Goal: Task Accomplishment & Management: Manage account settings

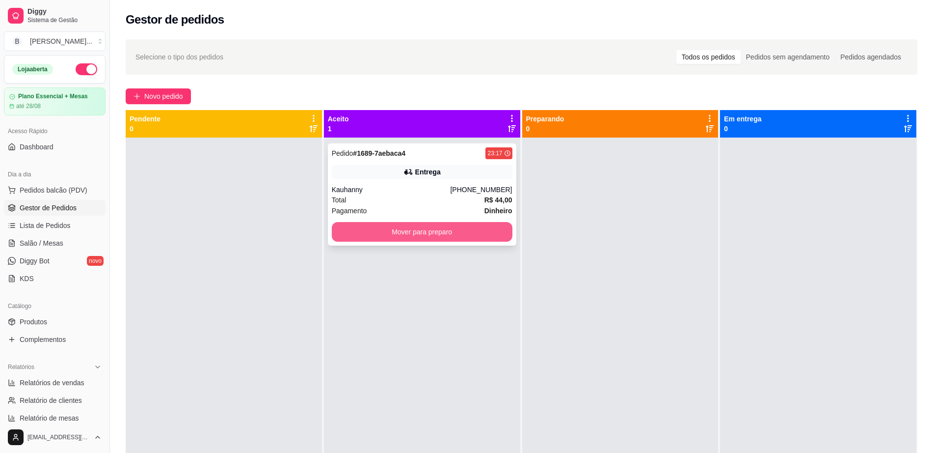
click at [489, 239] on button "Mover para preparo" at bounding box center [422, 232] width 181 height 20
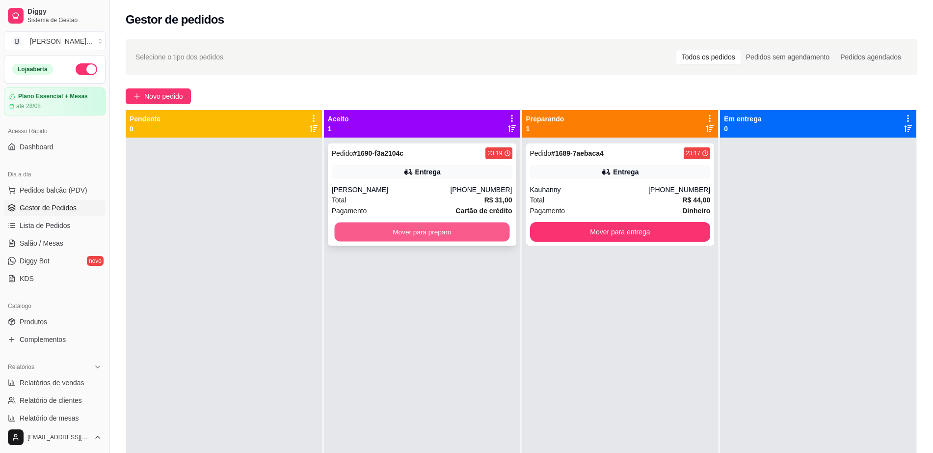
click at [426, 241] on button "Mover para preparo" at bounding box center [421, 231] width 175 height 19
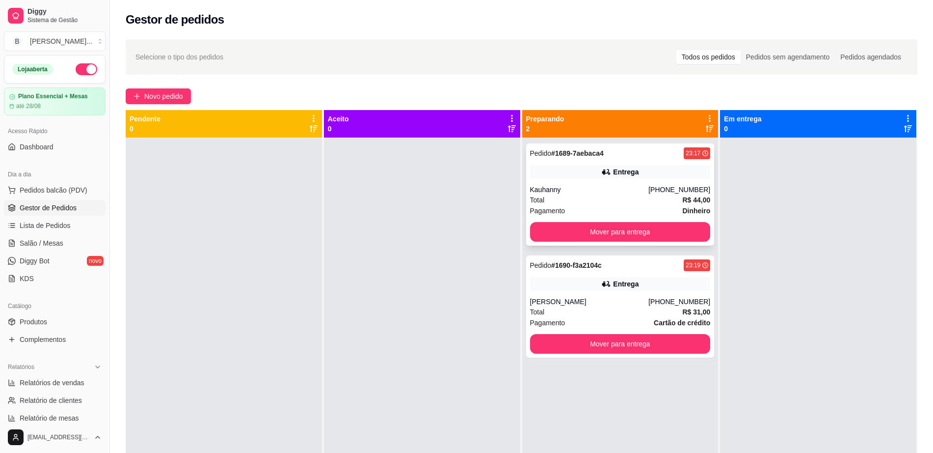
click at [608, 178] on div "Entrega" at bounding box center [620, 172] width 181 height 14
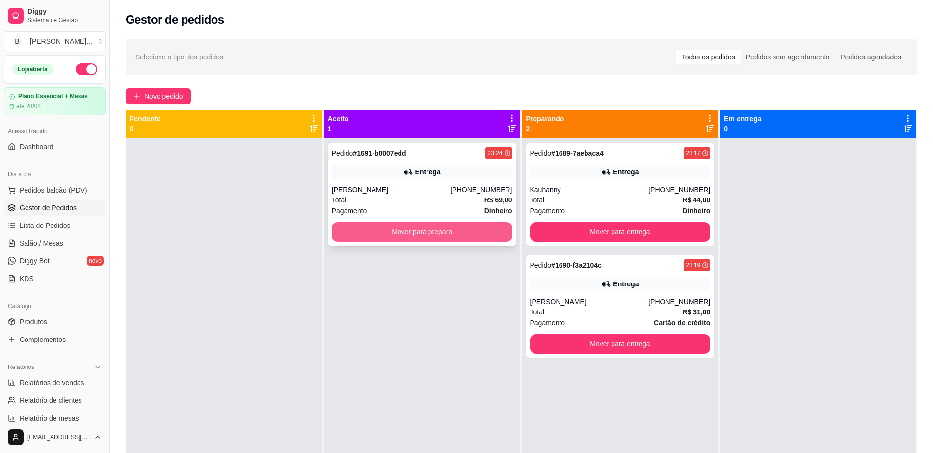
click at [391, 237] on button "Mover para preparo" at bounding box center [422, 232] width 181 height 20
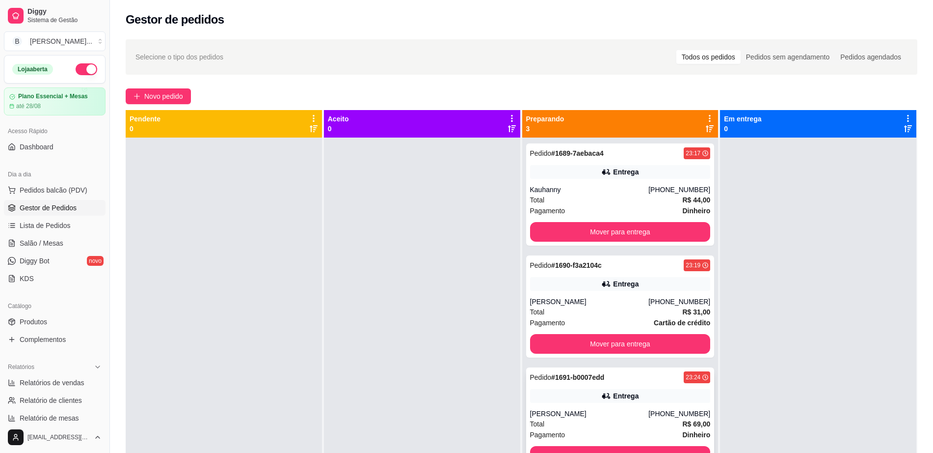
click at [626, 415] on div "[PERSON_NAME]" at bounding box center [589, 413] width 119 height 10
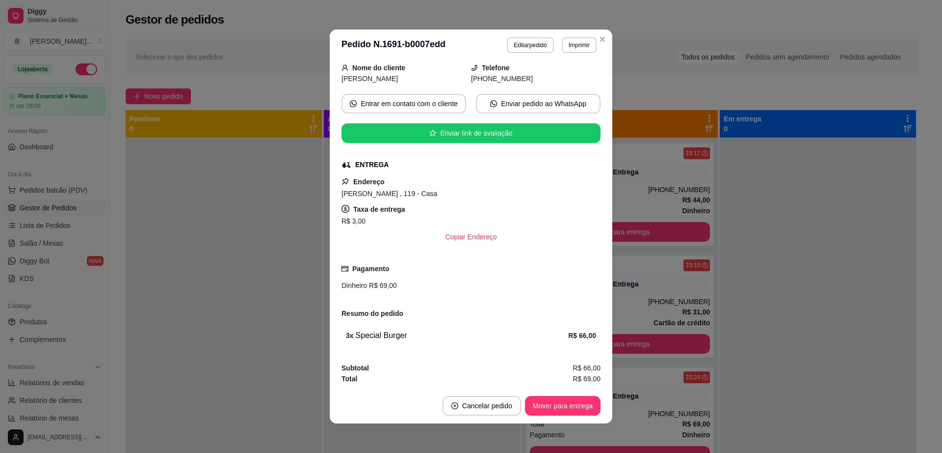
scroll to position [2, 0]
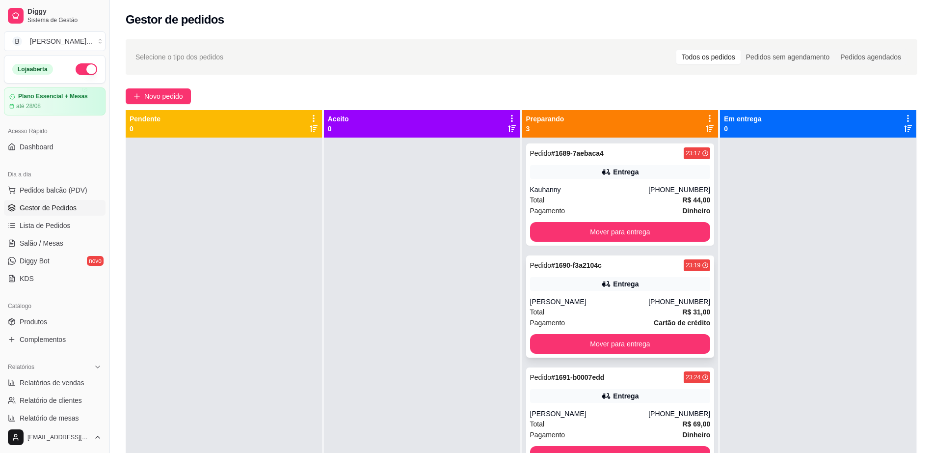
click at [586, 287] on div "Entrega" at bounding box center [620, 284] width 181 height 14
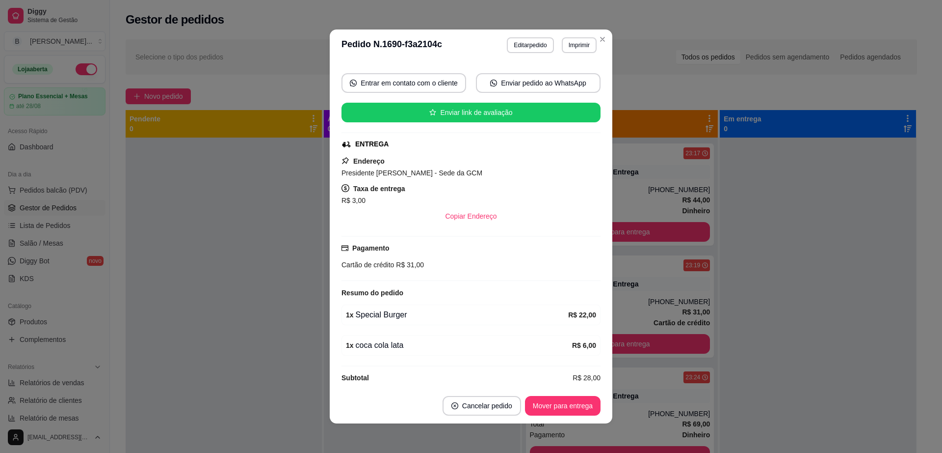
scroll to position [93, 0]
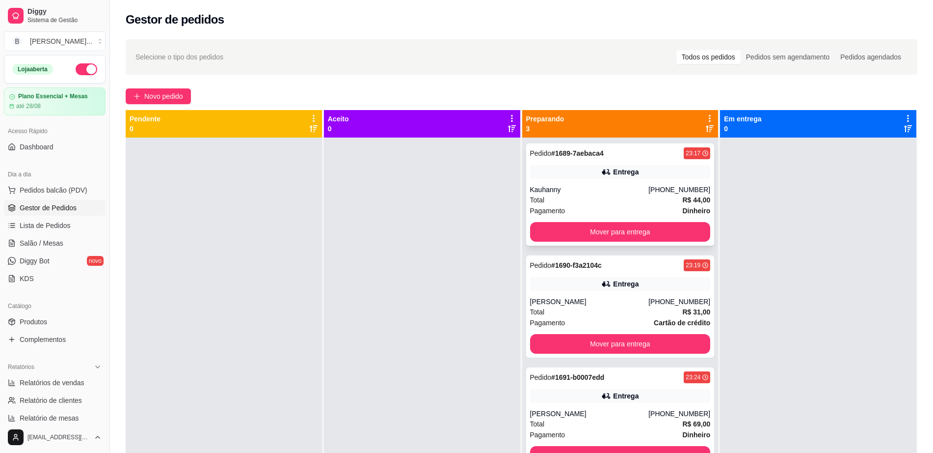
click at [592, 155] on strong "# 1689-7aebaca4" at bounding box center [577, 153] width 53 height 8
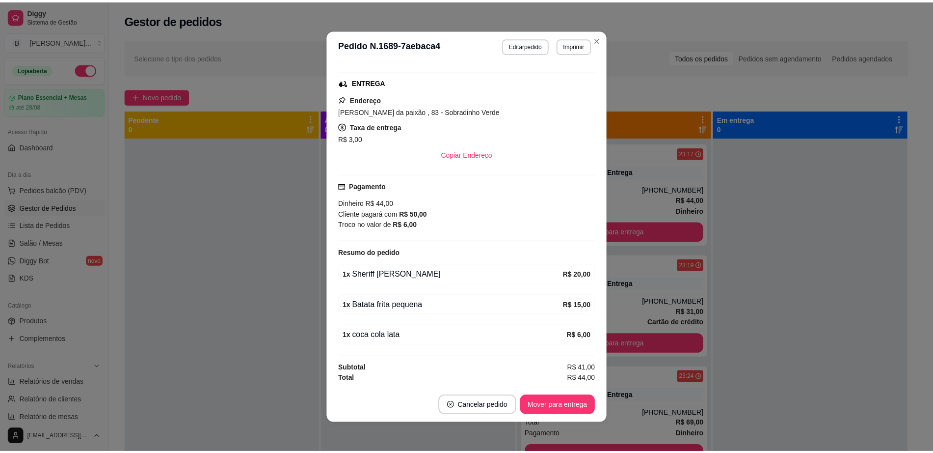
scroll to position [2, 0]
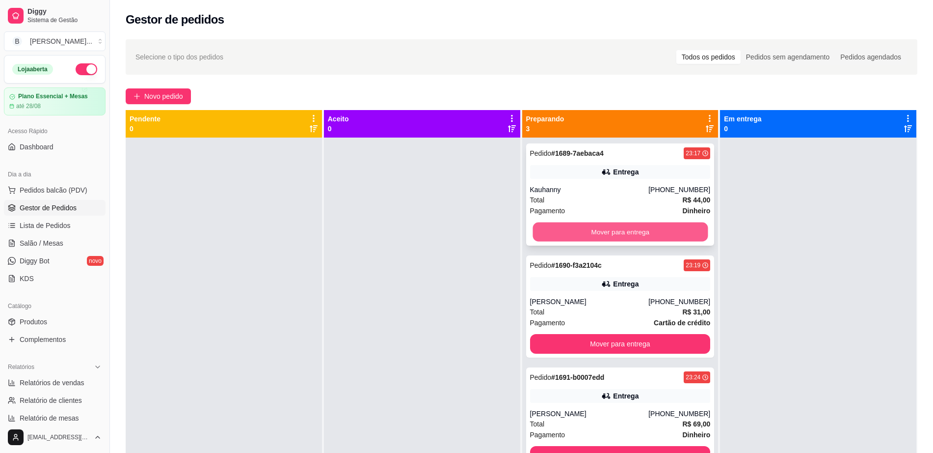
click at [595, 232] on button "Mover para entrega" at bounding box center [620, 231] width 175 height 19
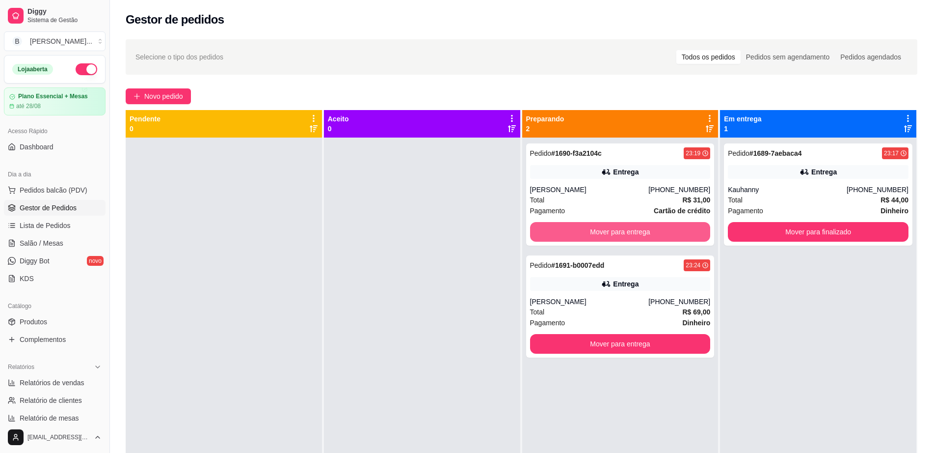
click at [595, 232] on button "Mover para entrega" at bounding box center [620, 232] width 181 height 20
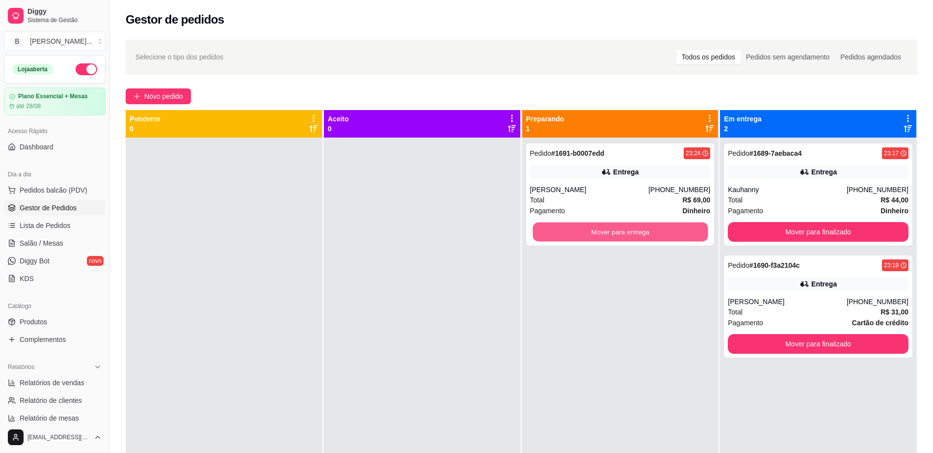
click at [595, 232] on button "Mover para entrega" at bounding box center [620, 231] width 175 height 19
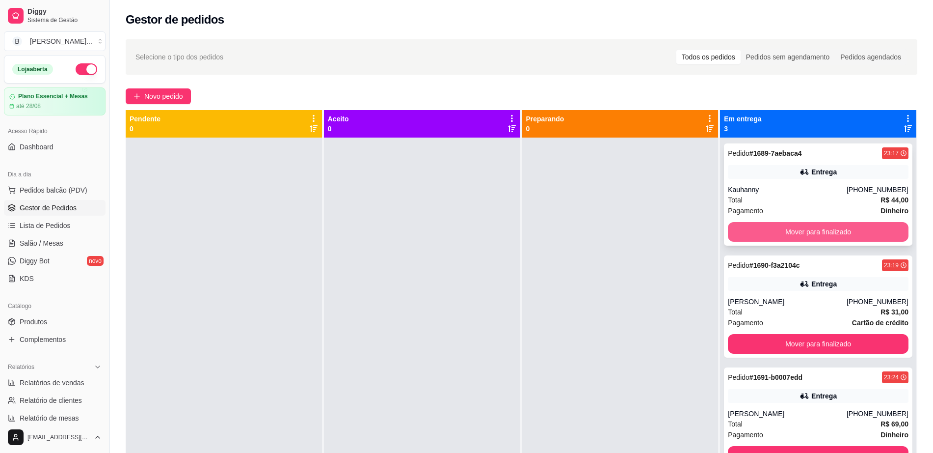
click at [781, 237] on button "Mover para finalizado" at bounding box center [818, 232] width 181 height 20
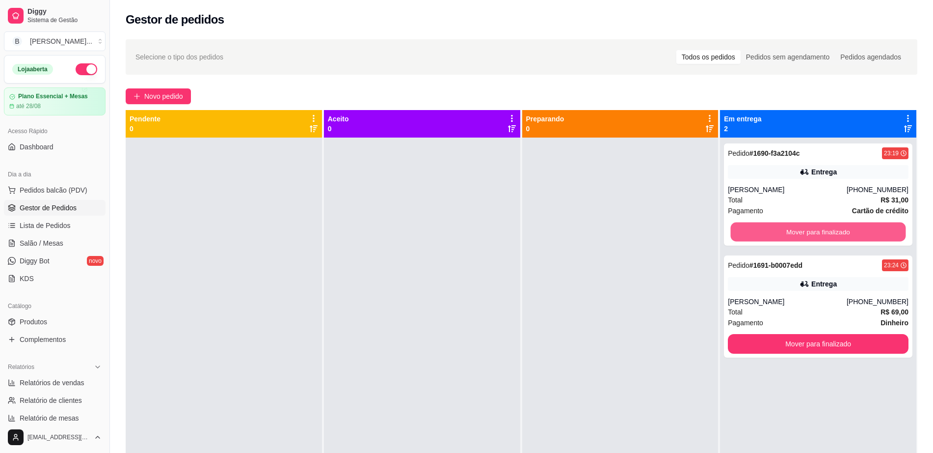
click at [781, 237] on button "Mover para finalizado" at bounding box center [818, 231] width 175 height 19
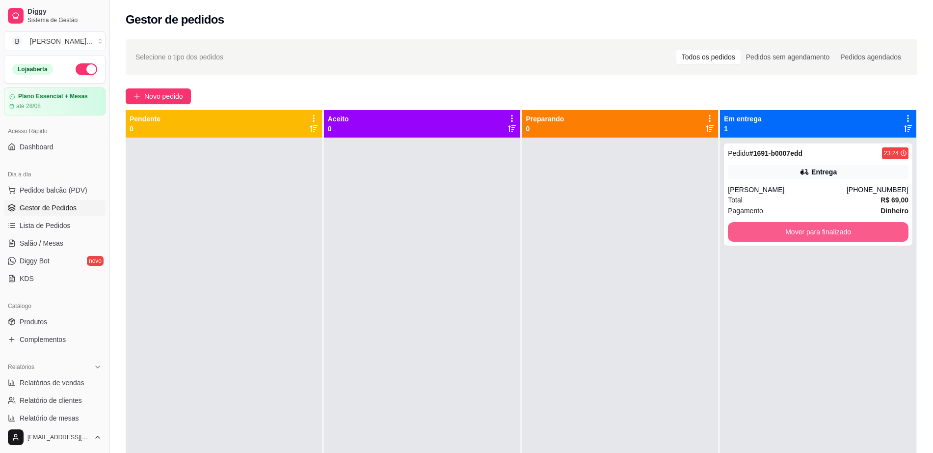
click at [781, 237] on button "Mover para finalizado" at bounding box center [818, 232] width 181 height 20
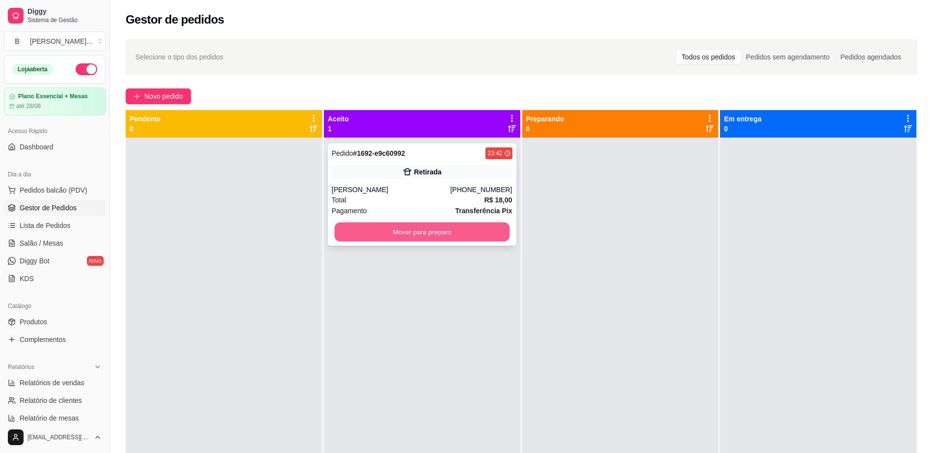
click at [384, 235] on button "Mover para preparo" at bounding box center [421, 231] width 175 height 19
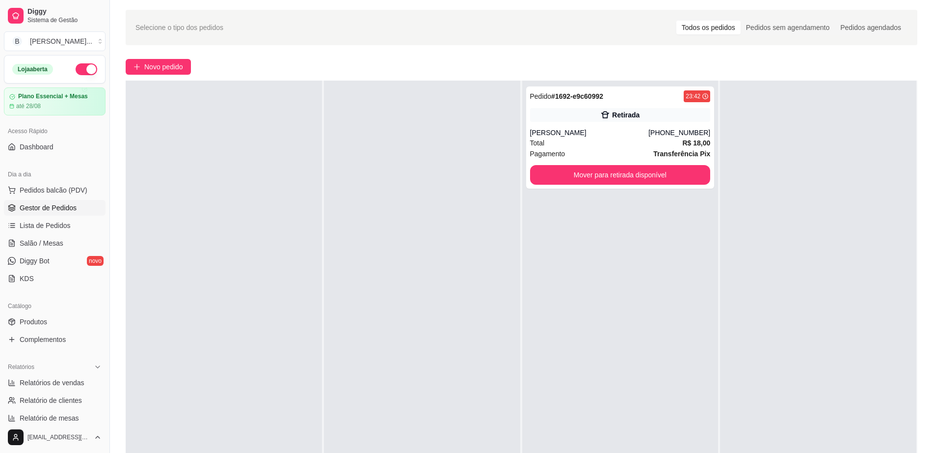
scroll to position [150, 0]
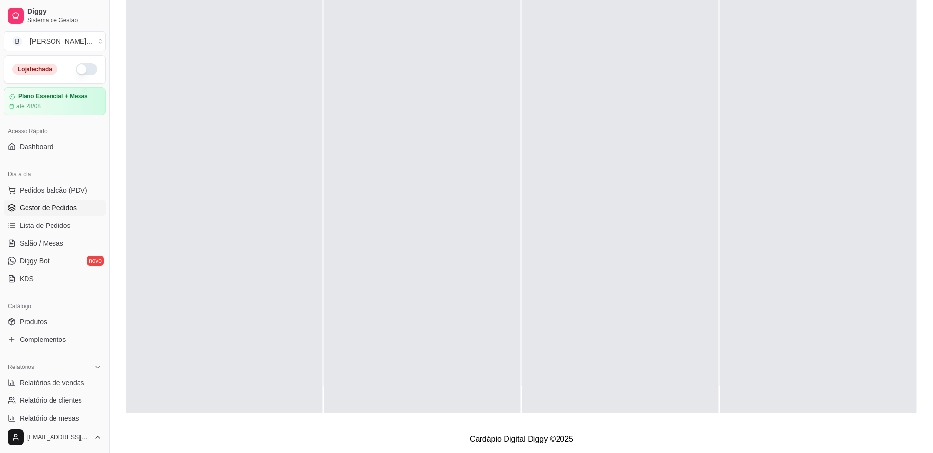
click at [363, 204] on div at bounding box center [422, 186] width 196 height 453
